Goal: Task Accomplishment & Management: Use online tool/utility

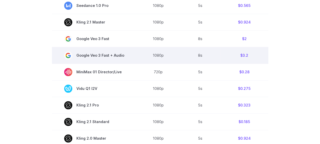
scroll to position [255, 0]
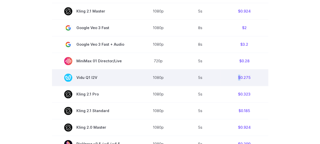
copy td "$"
click at [237, 78] on td "$0.275" at bounding box center [244, 77] width 48 height 17
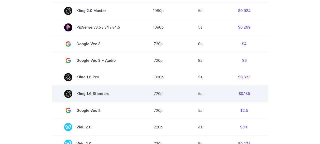
scroll to position [382, 0]
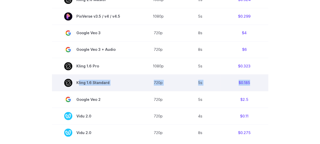
copy tr "Kling 1.6 Standard 720p 5s $0.185"
drag, startPoint x: 77, startPoint y: 84, endPoint x: 261, endPoint y: 85, distance: 184.1
click at [261, 85] on tr "Kling 1.6 Standard 720p 5s $0.185" at bounding box center [160, 82] width 216 height 17
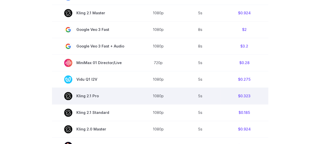
scroll to position [229, 0]
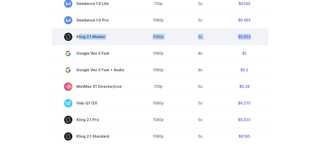
copy tr "Kling 2.1 Master 1080p 5s $0.924"
drag, startPoint x: 77, startPoint y: 37, endPoint x: 254, endPoint y: 37, distance: 176.7
click at [254, 37] on tr "Kling 2.1 Master 1080p 5s $0.924" at bounding box center [160, 36] width 216 height 17
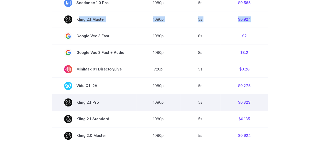
scroll to position [255, 0]
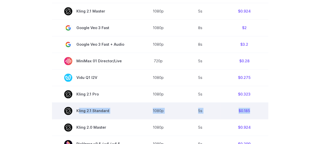
drag, startPoint x: 78, startPoint y: 112, endPoint x: 252, endPoint y: 109, distance: 174.2
click at [252, 109] on tr "Kling 2.1 Standard 1080p 5s $0.185" at bounding box center [160, 110] width 216 height 17
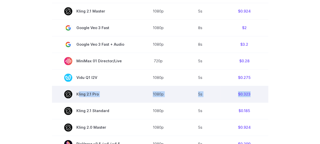
drag, startPoint x: 76, startPoint y: 94, endPoint x: 252, endPoint y: 94, distance: 175.7
click at [252, 94] on tr "Kling 2.1 Pro 1080p 5s $0.323" at bounding box center [160, 94] width 216 height 17
copy tr "Kling 2.1 Pro 1080p 5s $0.323"
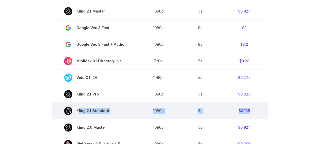
drag, startPoint x: 76, startPoint y: 112, endPoint x: 253, endPoint y: 109, distance: 176.5
click at [253, 109] on tr "Kling 2.1 Standard 1080p 5s $0.185" at bounding box center [160, 110] width 216 height 17
copy tr "Kling 2.1 Standard 1080p 5s $0.185"
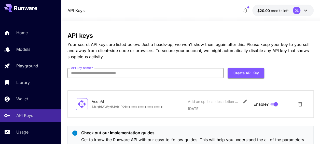
click at [116, 72] on input "API key name   *" at bounding box center [145, 73] width 156 height 10
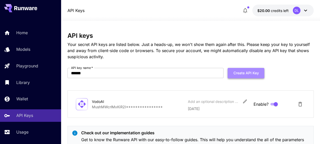
click at [243, 74] on button "Create API Key" at bounding box center [246, 73] width 37 height 10
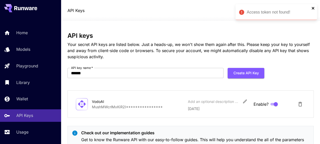
click at [313, 7] on icon "close" at bounding box center [313, 8] width 4 height 4
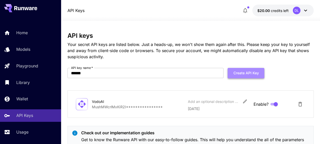
click at [238, 72] on button "Create API Key" at bounding box center [246, 73] width 37 height 10
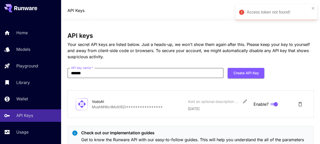
click at [102, 70] on input "******" at bounding box center [145, 73] width 156 height 10
click at [242, 73] on button "Create API Key" at bounding box center [246, 73] width 37 height 10
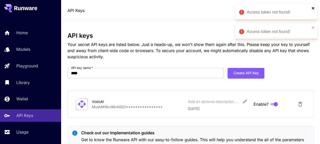
click at [314, 9] on icon "close" at bounding box center [313, 8] width 4 height 4
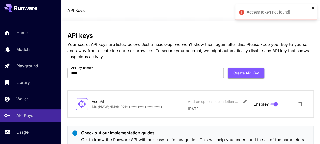
click at [313, 9] on icon "close" at bounding box center [313, 8] width 3 height 3
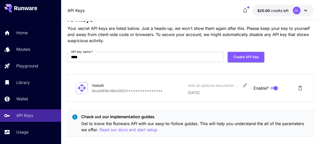
scroll to position [24, 0]
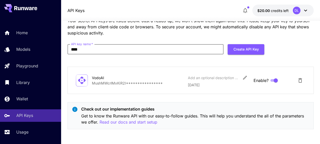
click at [91, 50] on input "****" at bounding box center [145, 49] width 156 height 10
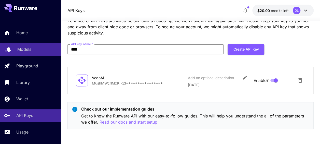
drag, startPoint x: 90, startPoint y: 49, endPoint x: 59, endPoint y: 52, distance: 31.5
click at [59, 52] on div "**********" at bounding box center [160, 60] width 320 height 168
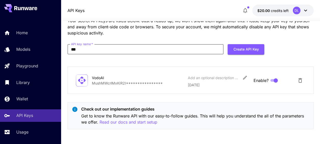
type input "****"
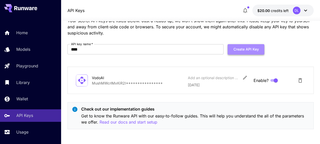
click at [252, 49] on button "Create API Key" at bounding box center [246, 49] width 37 height 10
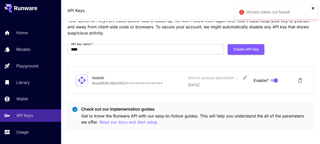
click at [313, 8] on icon "close" at bounding box center [313, 8] width 3 height 3
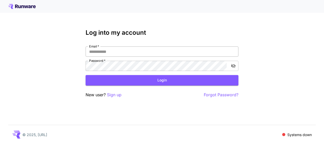
click at [145, 51] on input "Email   *" at bounding box center [162, 51] width 153 height 10
type input "**********"
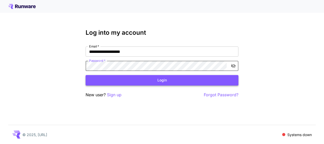
click at [177, 79] on button "Login" at bounding box center [162, 80] width 153 height 10
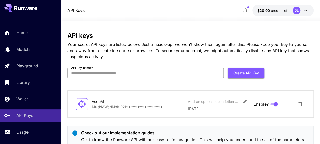
click at [130, 75] on input "API key name   *" at bounding box center [145, 73] width 156 height 10
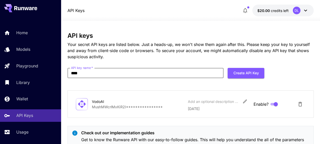
type input "****"
click at [133, 62] on div "**********" at bounding box center [190, 94] width 246 height 124
click at [256, 75] on button "Create API Key" at bounding box center [246, 73] width 37 height 10
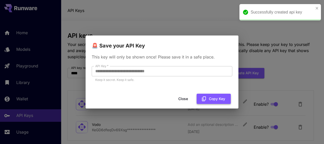
click at [209, 100] on button "Copy Key" at bounding box center [214, 98] width 34 height 10
click at [206, 98] on icon "button" at bounding box center [204, 99] width 6 height 6
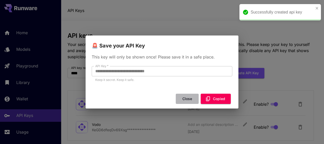
click at [184, 98] on button "Close" at bounding box center [187, 98] width 23 height 10
